Goal: Task Accomplishment & Management: Manage account settings

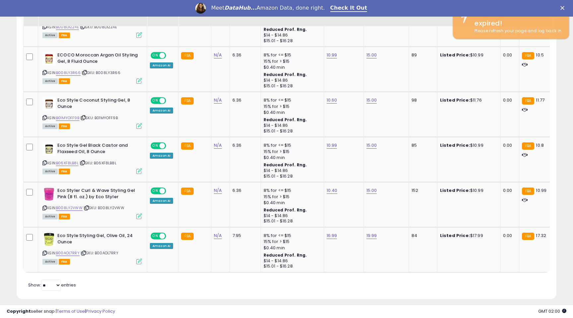
scroll to position [136, 313]
